Goal: Information Seeking & Learning: Learn about a topic

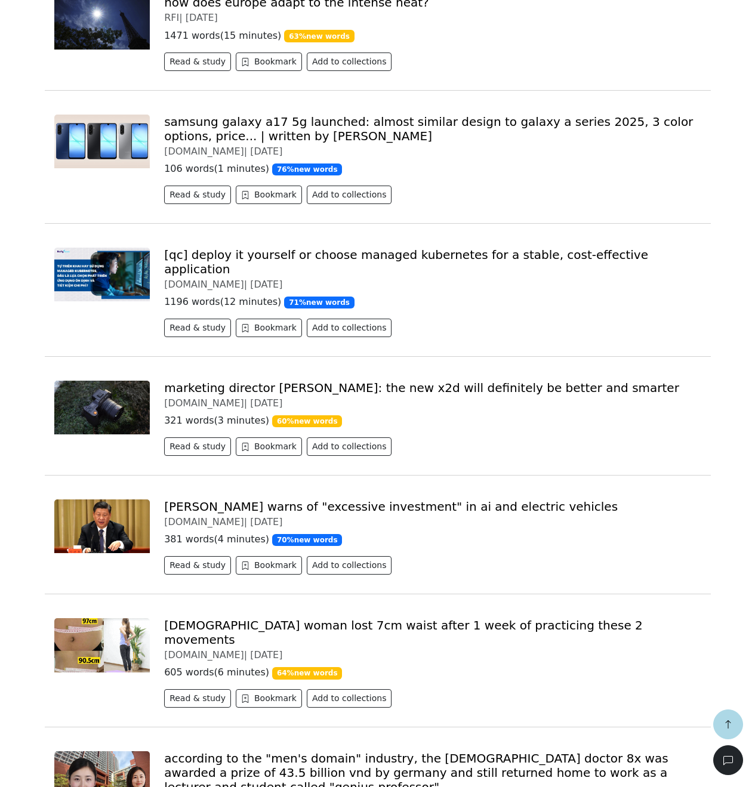
scroll to position [3460, 0]
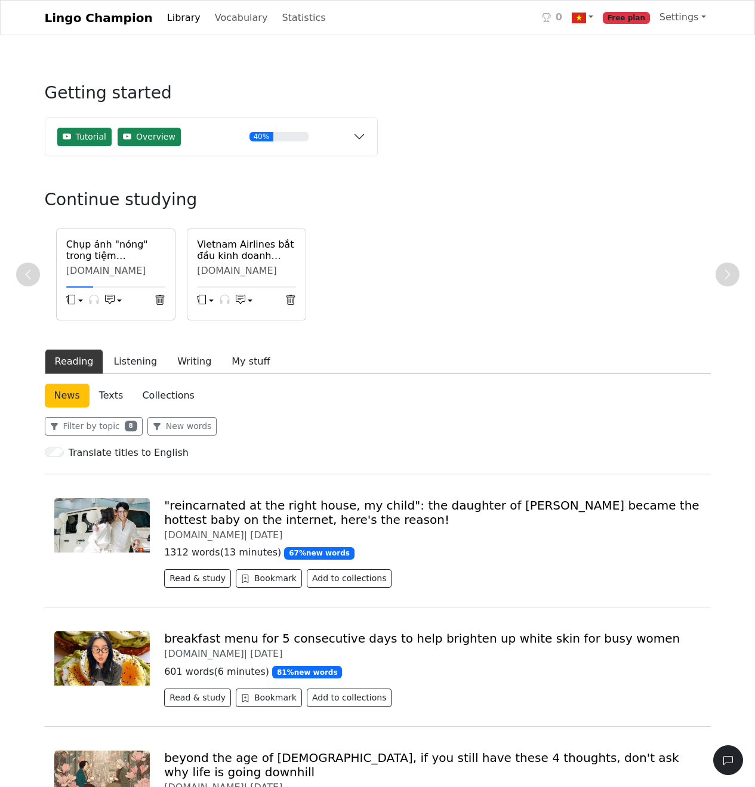
scroll to position [6, 0]
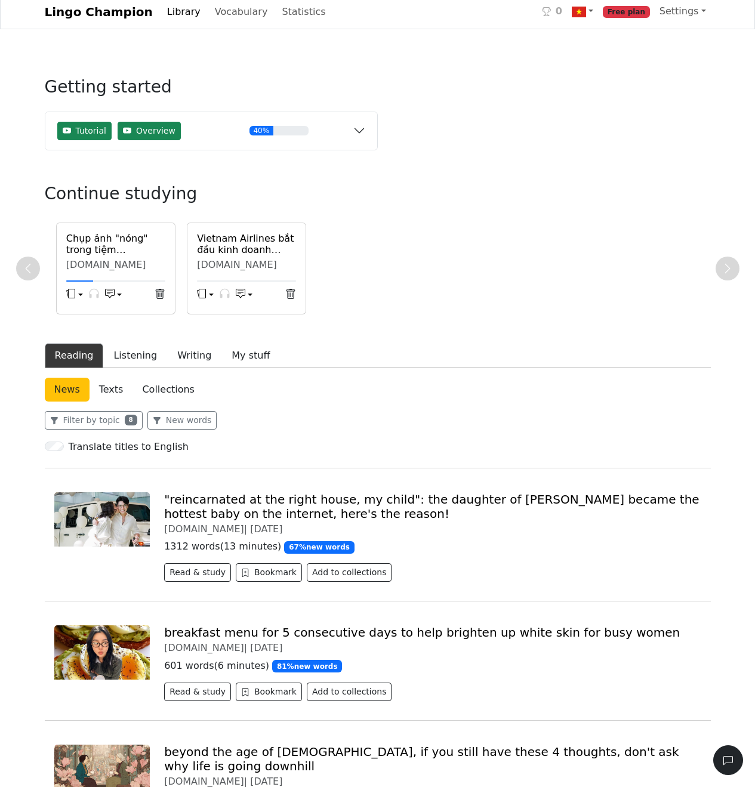
click at [76, 246] on h6 "Chụp ảnh "nóng" trong tiệm photobooth" at bounding box center [115, 244] width 99 height 23
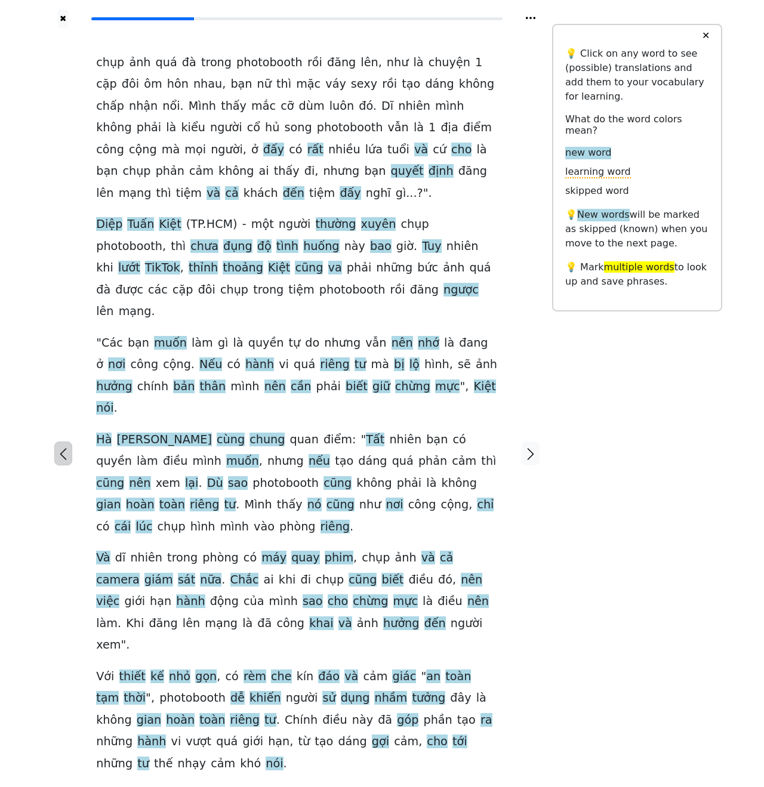
click at [60, 447] on icon "button" at bounding box center [63, 454] width 14 height 14
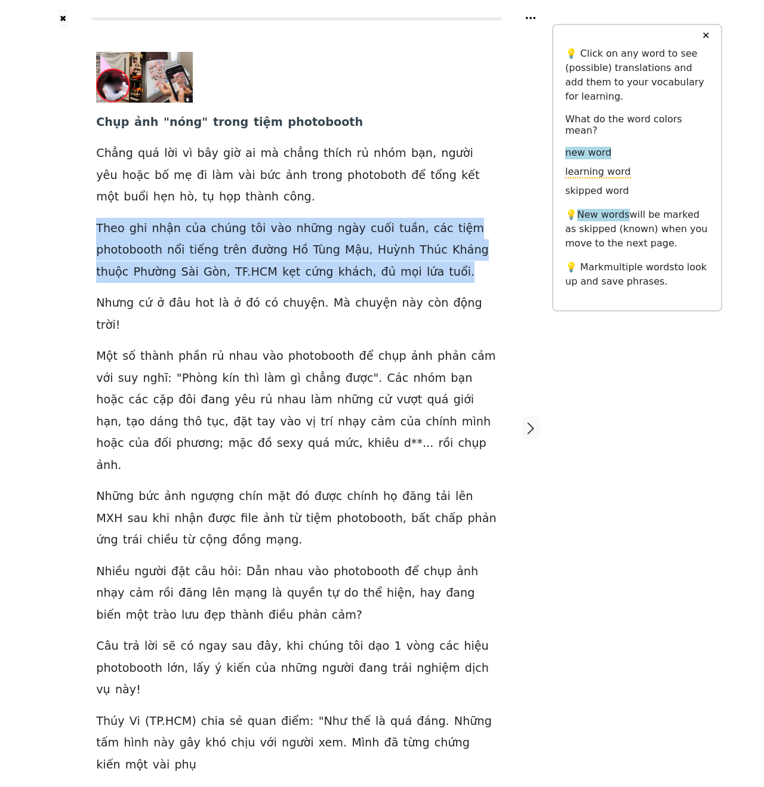
drag, startPoint x: 442, startPoint y: 275, endPoint x: 286, endPoint y: 200, distance: 173.4
click at [285, 200] on div "Chụp ảnh " nóng " trong tiệm photobooth Chẳng quá lời vì bây giờ ai mà chẳng th…" at bounding box center [296, 414] width 401 height 724
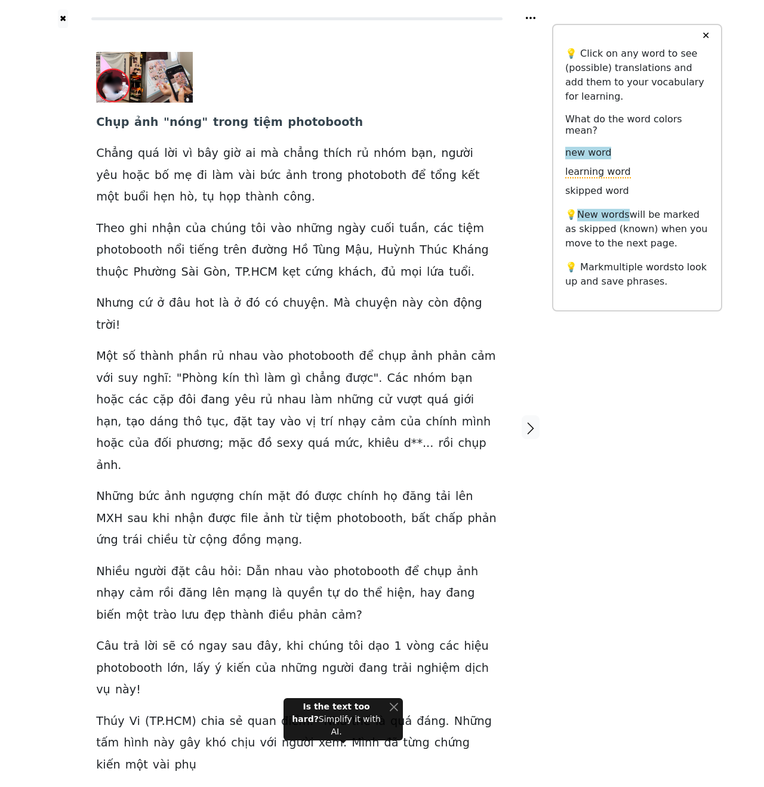
click at [708, 381] on div "✖ Chụp ảnh " nóng " trong tiệm photobooth Chẳng quá lời vì bây giờ ai mà chẳng …" at bounding box center [382, 435] width 680 height 870
click at [139, 73] on img at bounding box center [144, 77] width 97 height 51
click at [702, 30] on button "✕" at bounding box center [705, 35] width 22 height 21
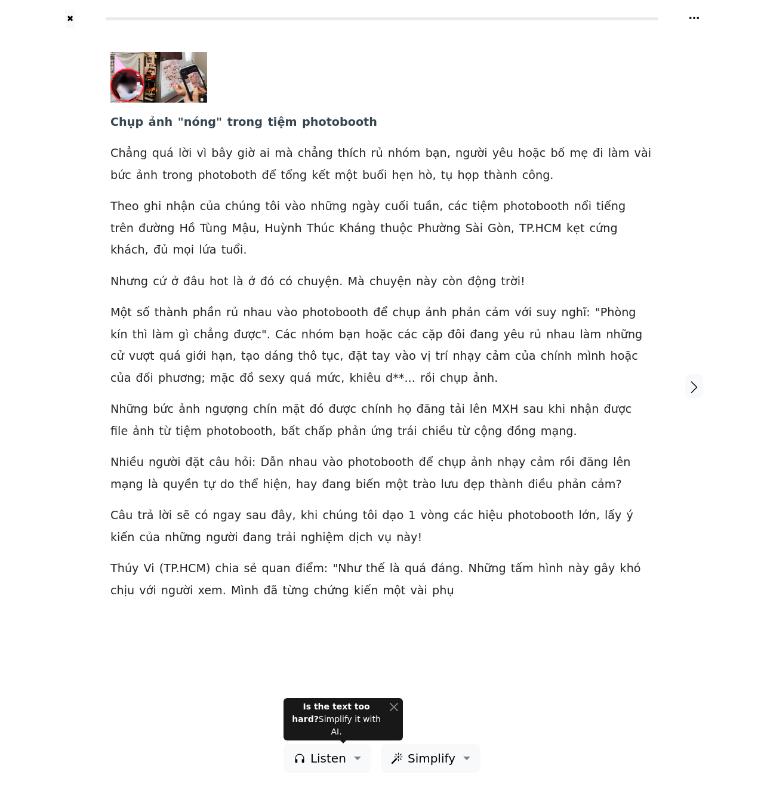
click at [688, 17] on icon at bounding box center [694, 18] width 12 height 12
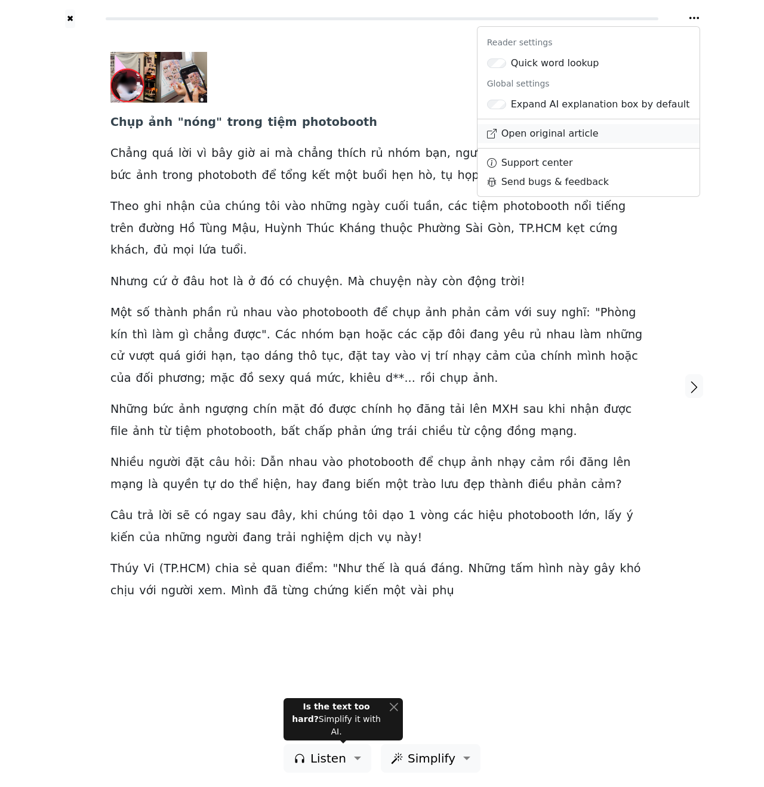
click at [611, 128] on link "Open original article" at bounding box center [588, 133] width 222 height 19
click at [740, 157] on div "✖ Reader settings Quick word lookup Global settings Expand AI explanation box b…" at bounding box center [382, 393] width 764 height 787
